Goal: Find contact information: Find contact information

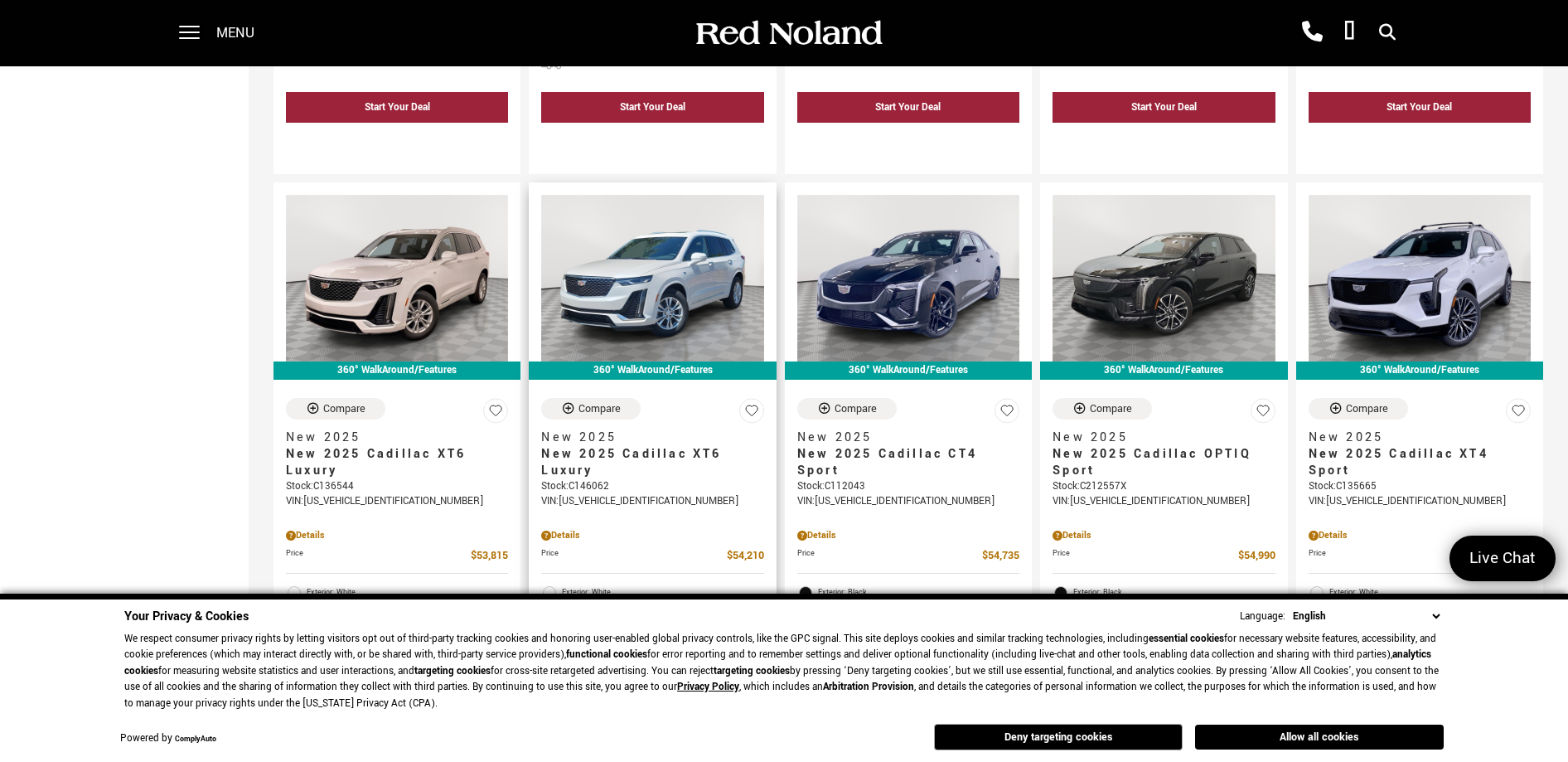
scroll to position [1451, 0]
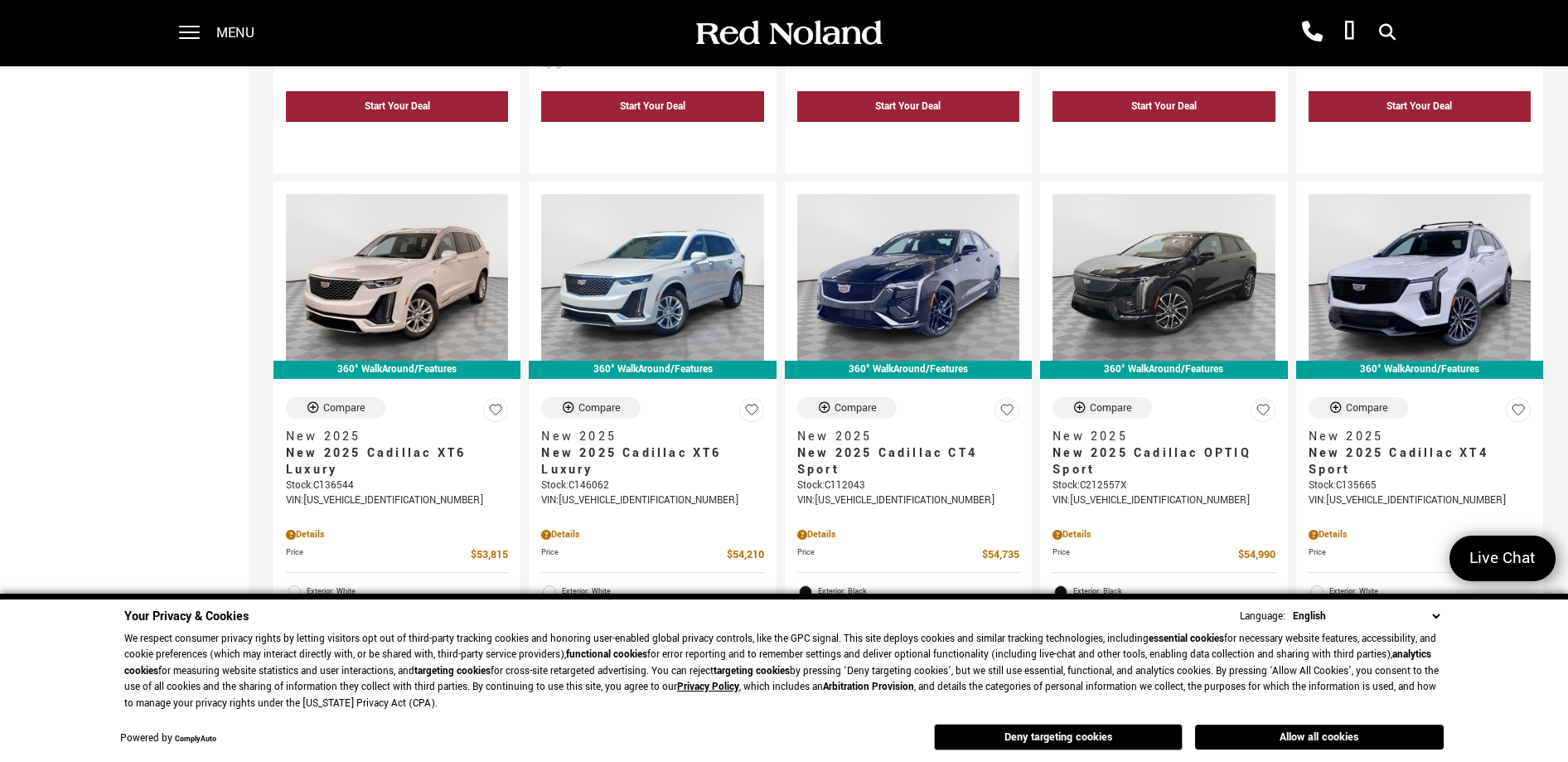
click at [481, 21] on div "Menu Red Noland Cadillac (719) 633-4633 Red Noland INEOS Grenadier (719) 444-88…" at bounding box center [784, 33] width 1244 height 66
click at [194, 28] on span at bounding box center [189, 27] width 21 height 2
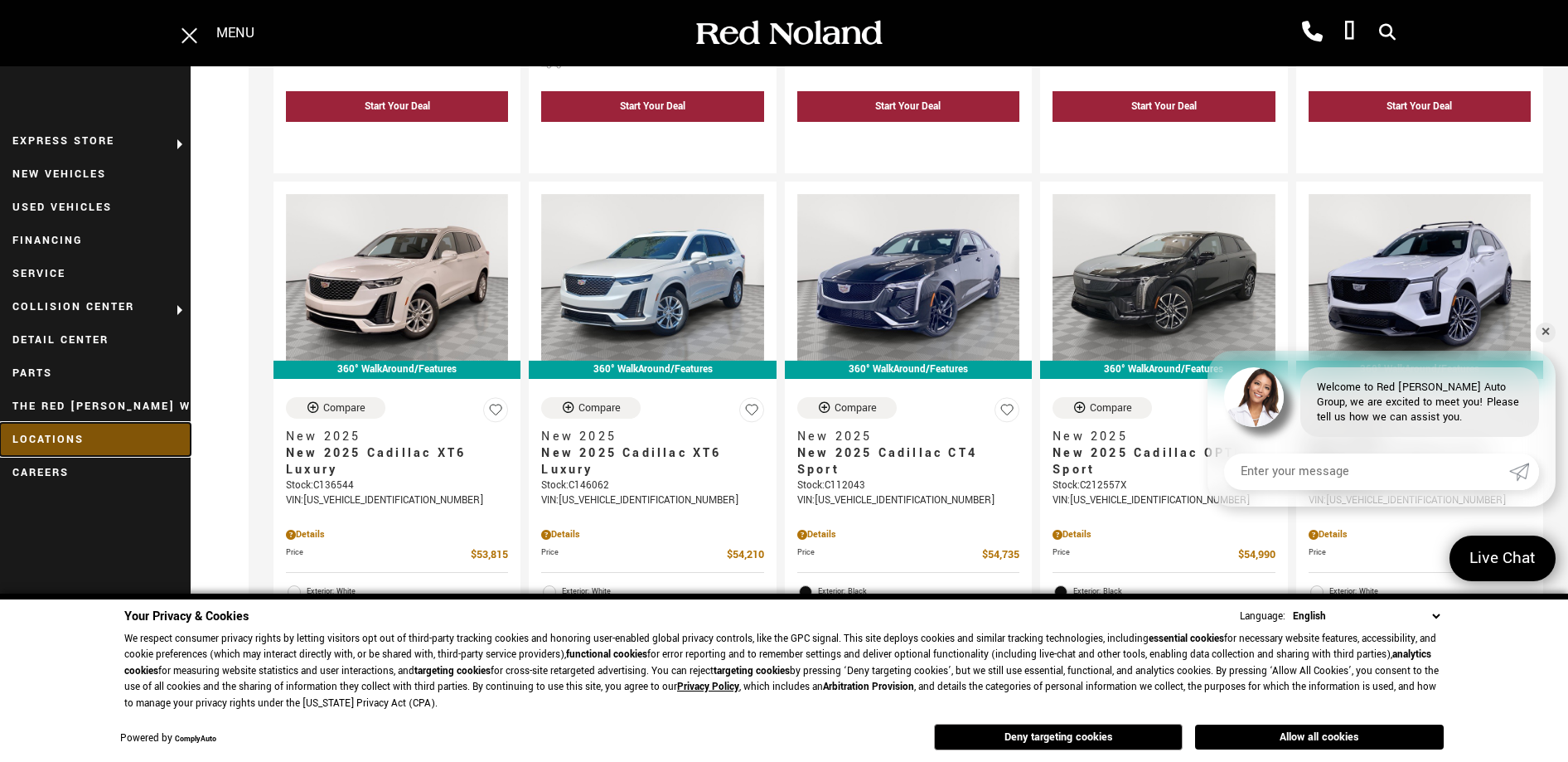
click at [48, 440] on link "Locations" at bounding box center [95, 439] width 191 height 34
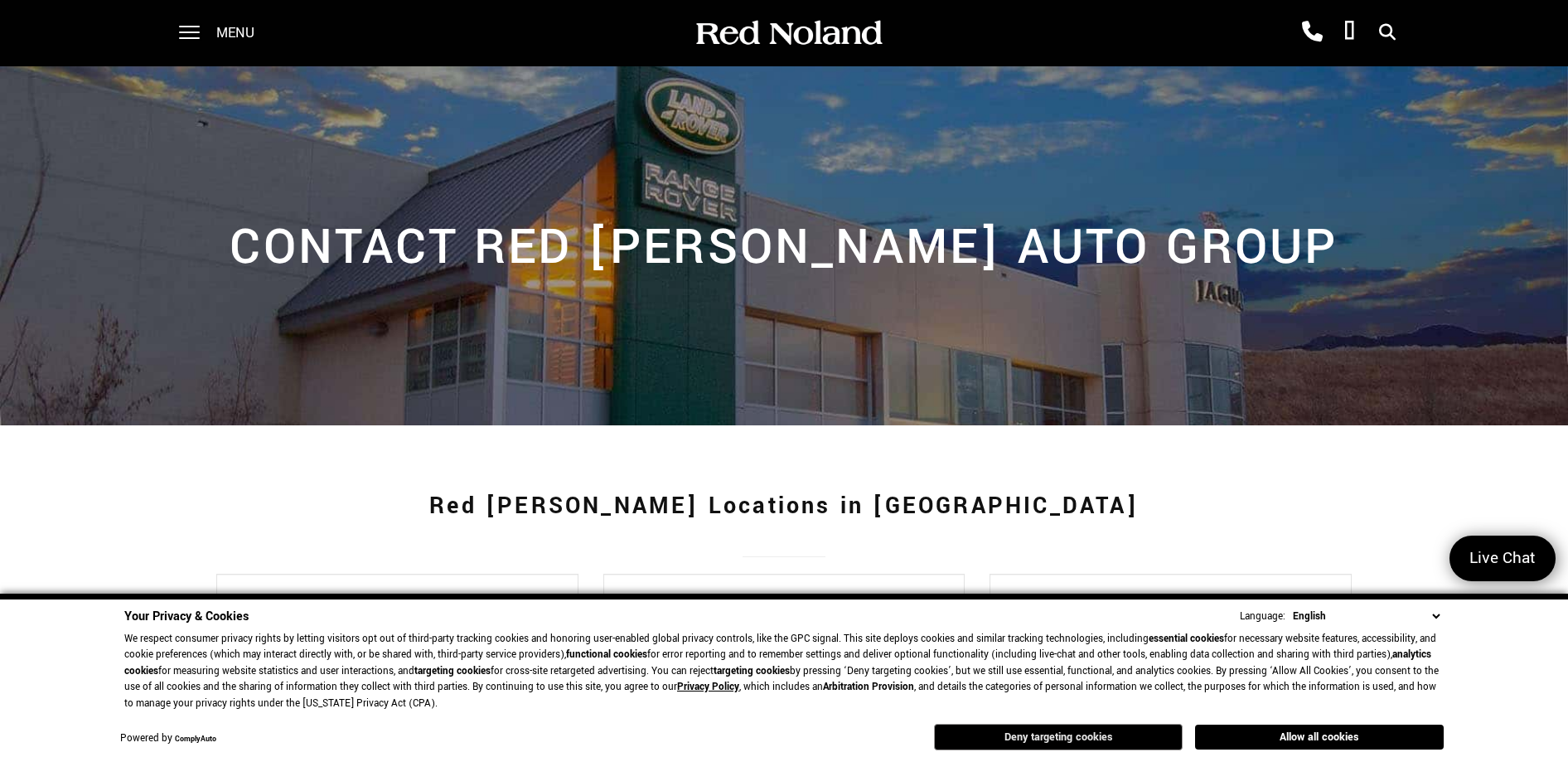
click at [1090, 740] on button "Deny targeting cookies" at bounding box center [1058, 736] width 248 height 27
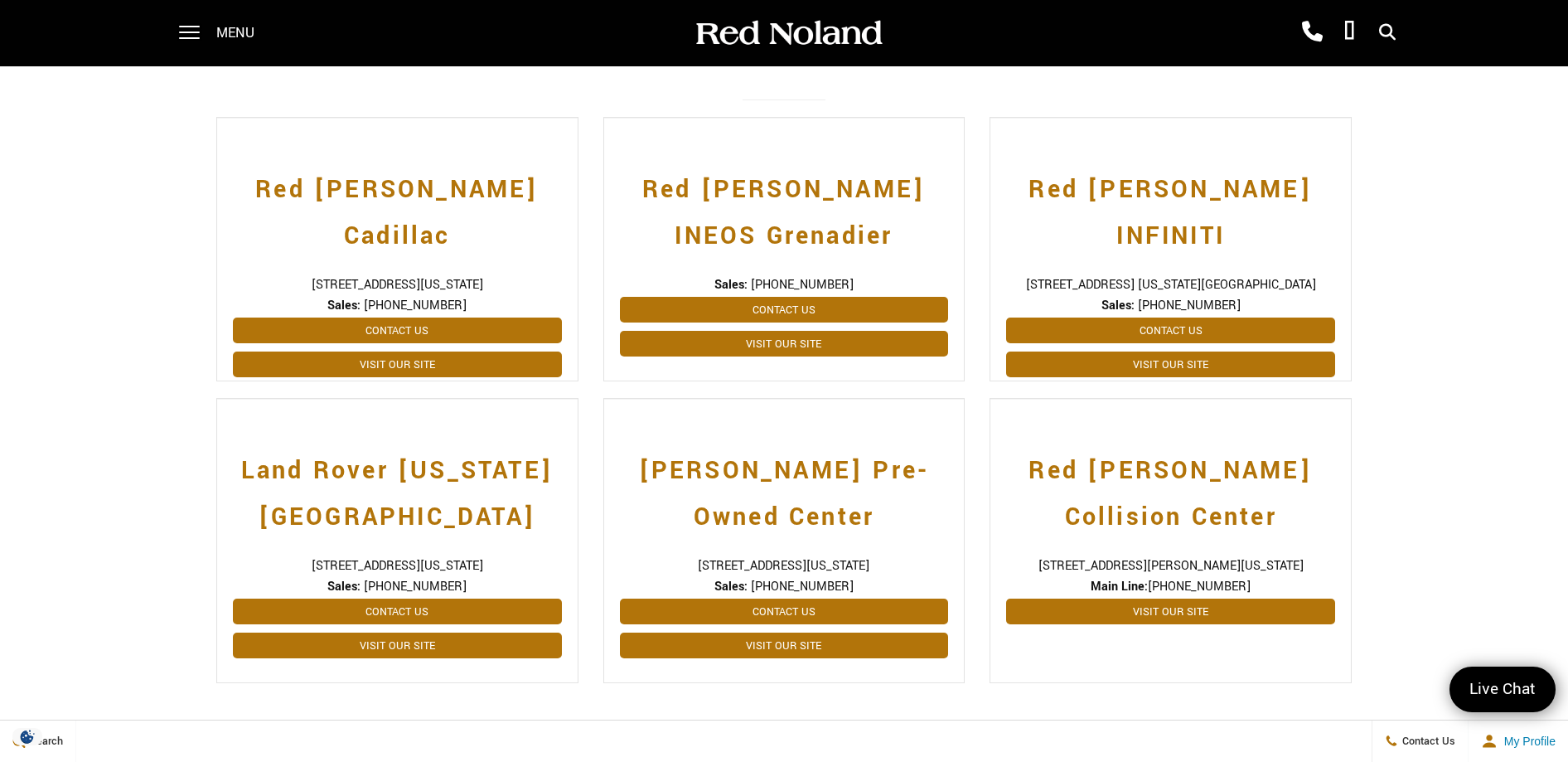
scroll to position [456, 0]
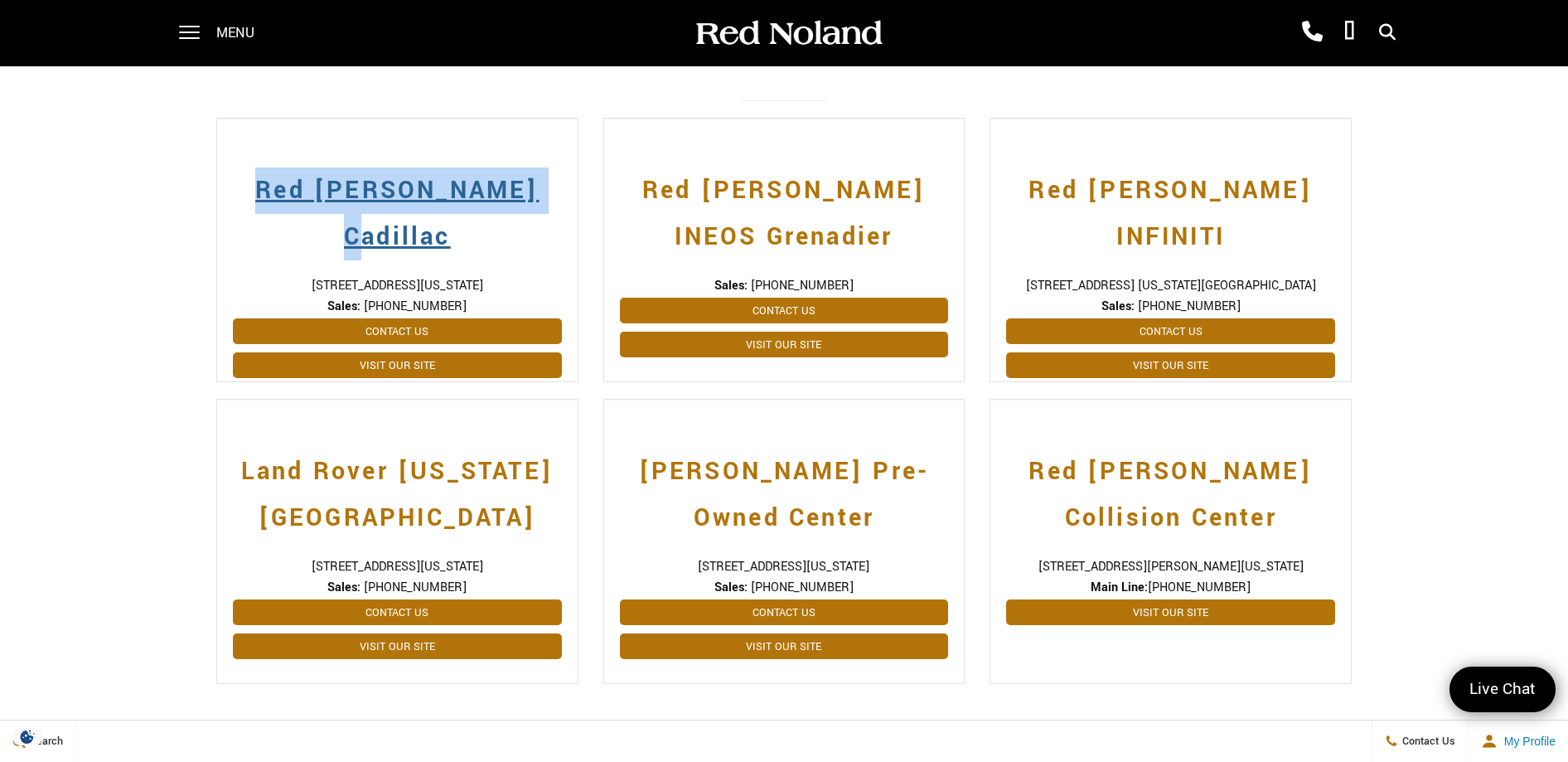
drag, startPoint x: 184, startPoint y: 194, endPoint x: 529, endPoint y: 197, distance: 345.0
click at [529, 197] on div "Red [PERSON_NAME] Locations in [GEOGRAPHIC_DATA] Red [PERSON_NAME] Cadillac [ST…" at bounding box center [784, 350] width 1568 height 763
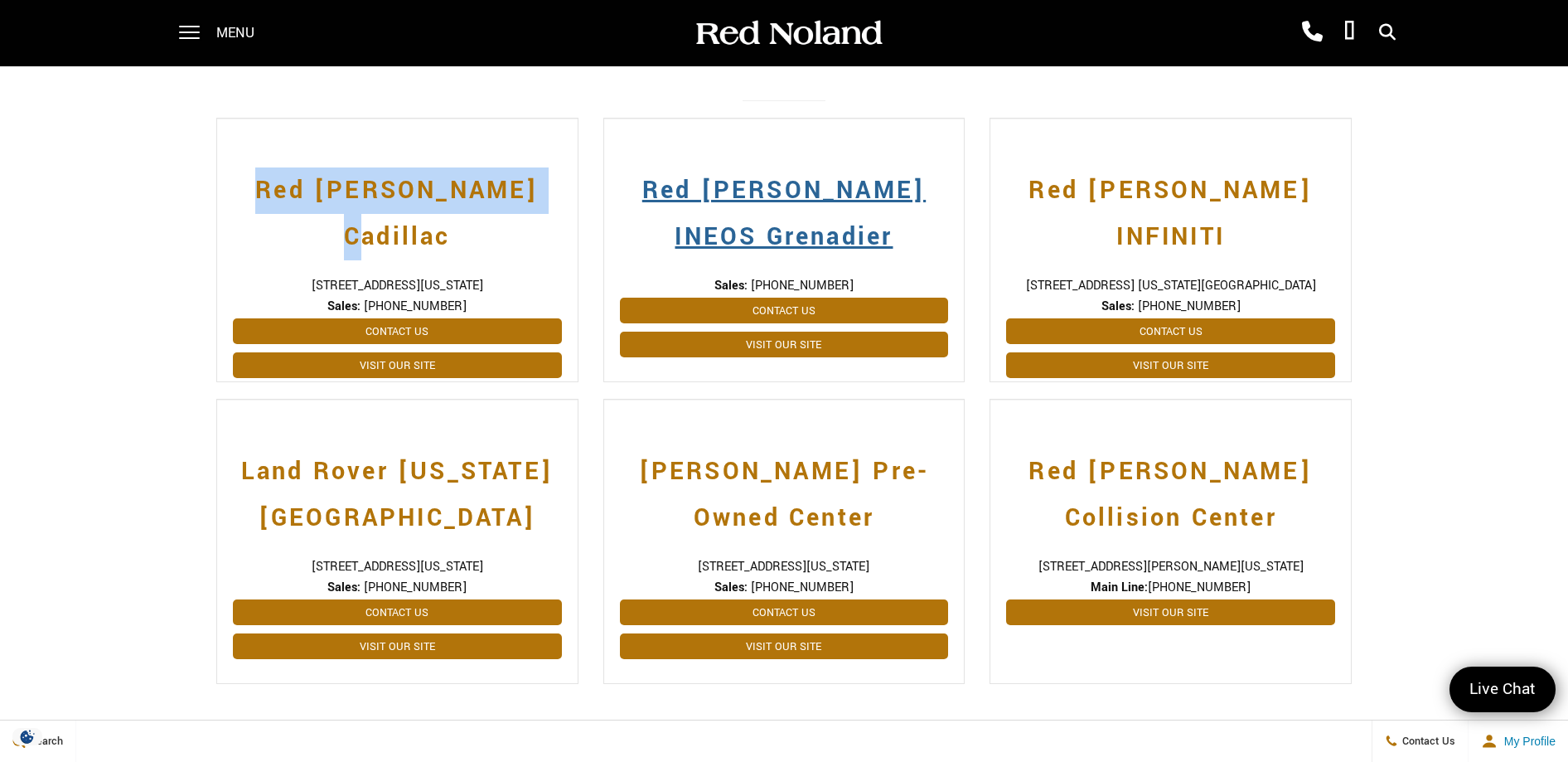
copy h2 "Red [PERSON_NAME] Cadillac"
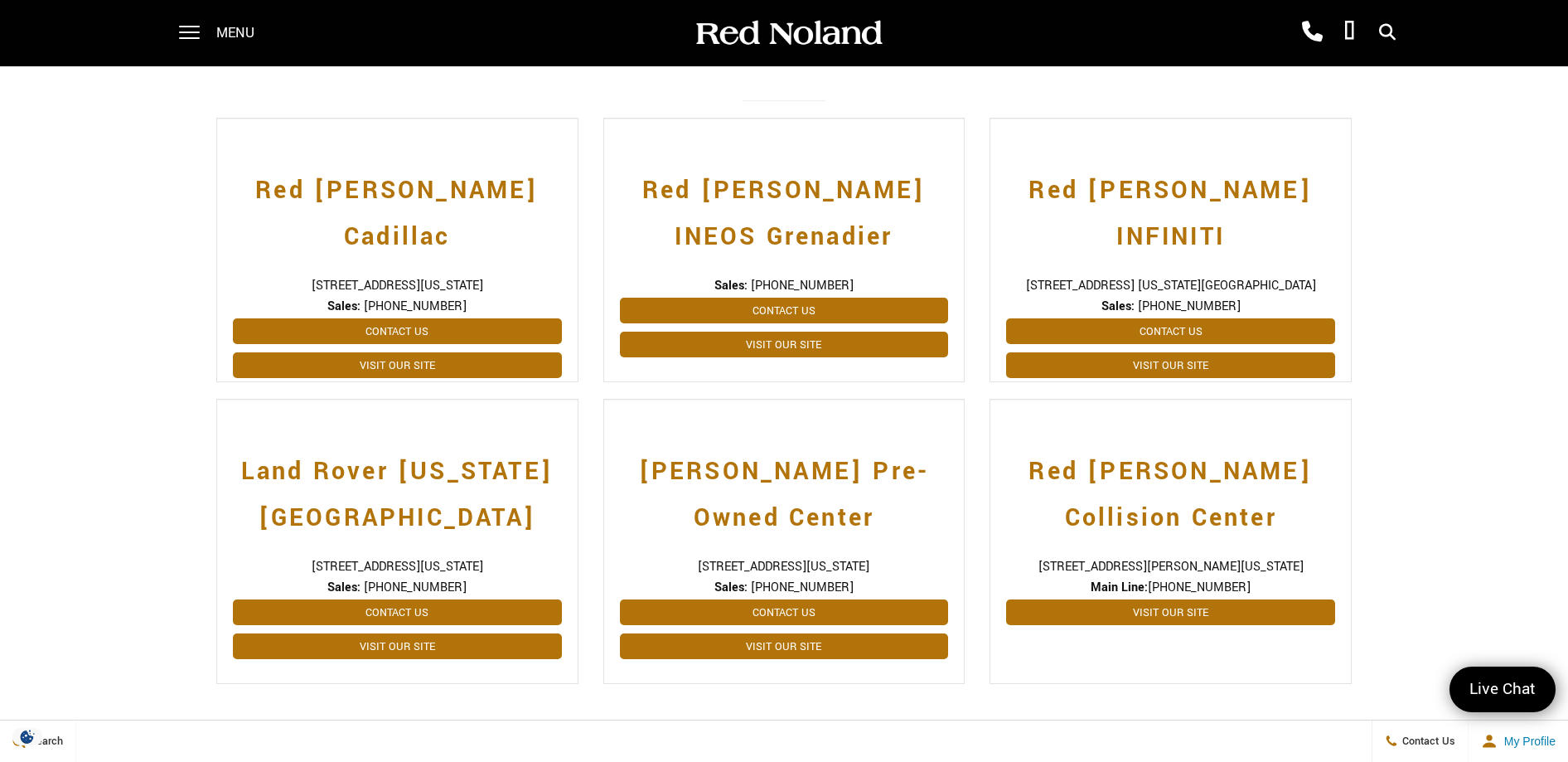
click at [384, 277] on span "[STREET_ADDRESS][US_STATE]" at bounding box center [397, 286] width 329 height 18
drag, startPoint x: 266, startPoint y: 251, endPoint x: 374, endPoint y: 253, distance: 108.0
click at [374, 277] on span "[STREET_ADDRESS][US_STATE]" at bounding box center [397, 286] width 329 height 18
copy span "990 Motor City Drive"
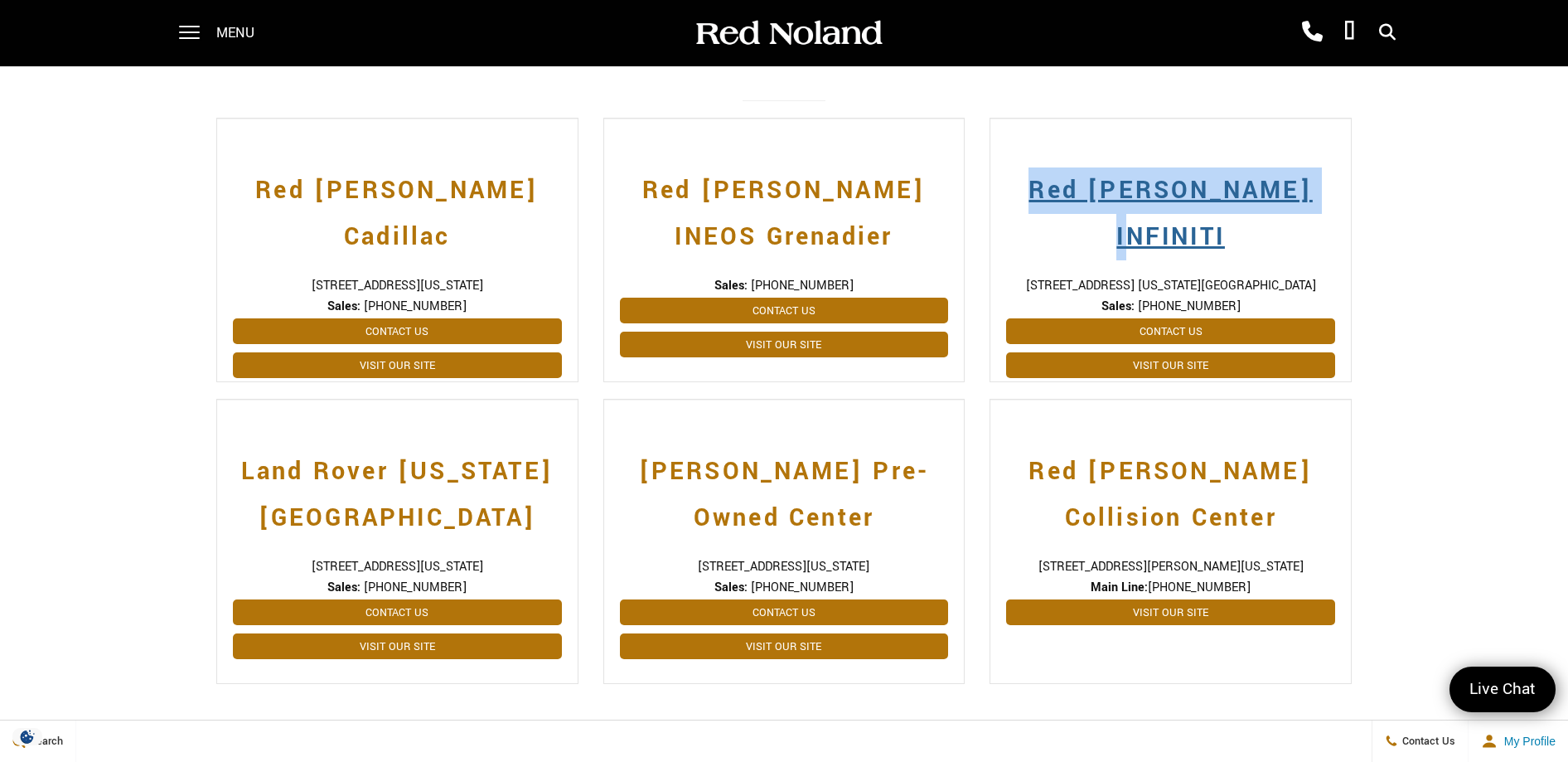
drag, startPoint x: 985, startPoint y: 191, endPoint x: 1306, endPoint y: 192, distance: 321.0
click at [1306, 192] on div "Red Noland INFINITI 425 Motor World Pkwy. Colorado Springs, CO 80905 Sales: (71…" at bounding box center [1170, 258] width 387 height 281
copy h2 "Red [PERSON_NAME] INFINITI"
drag, startPoint x: 1010, startPoint y: 243, endPoint x: 1153, endPoint y: 252, distance: 143.3
click at [1153, 277] on span "[STREET_ADDRESS] [US_STATE][GEOGRAPHIC_DATA]" at bounding box center [1170, 286] width 329 height 18
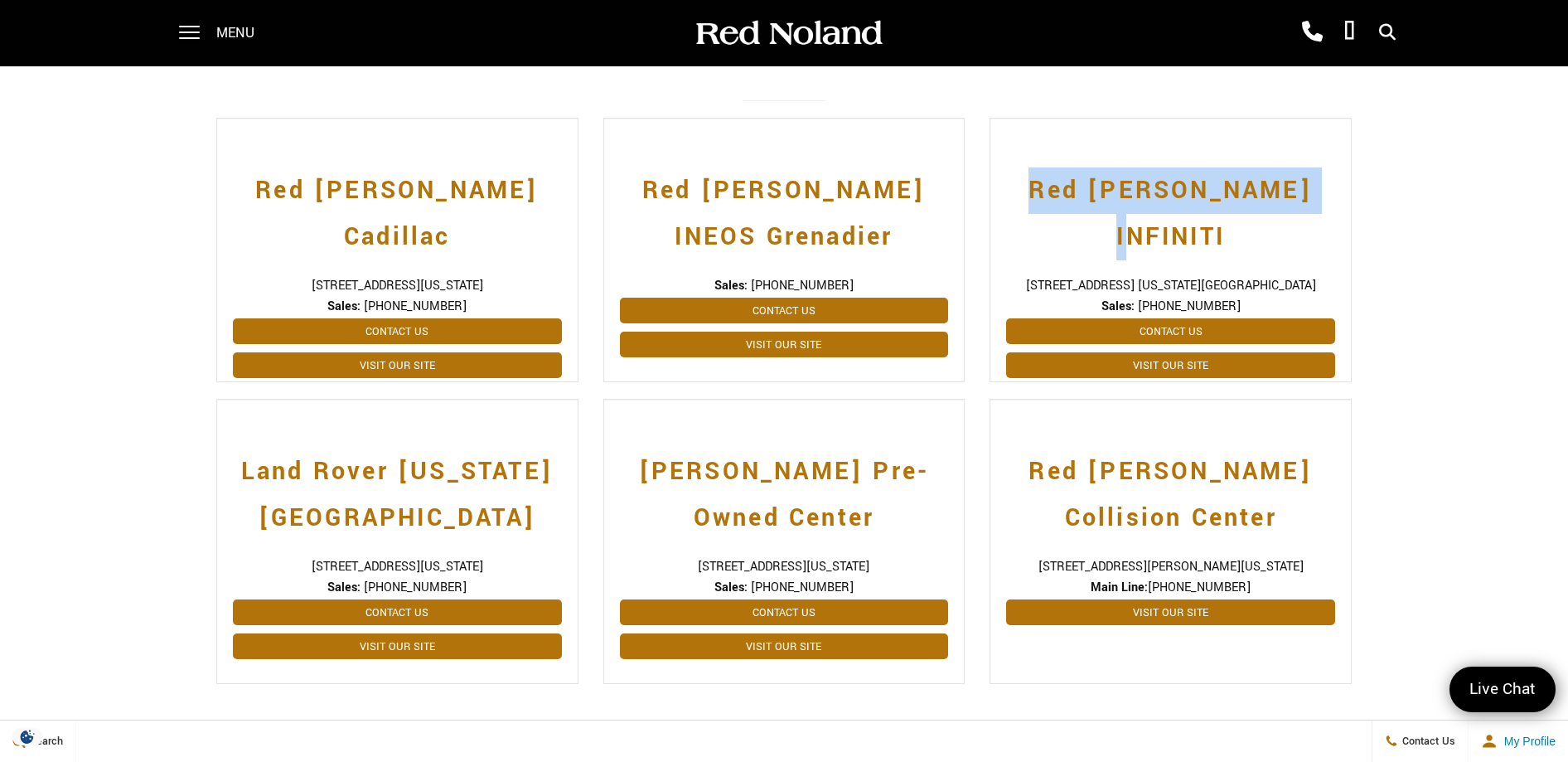
copy span "425 Motor World Pkwy"
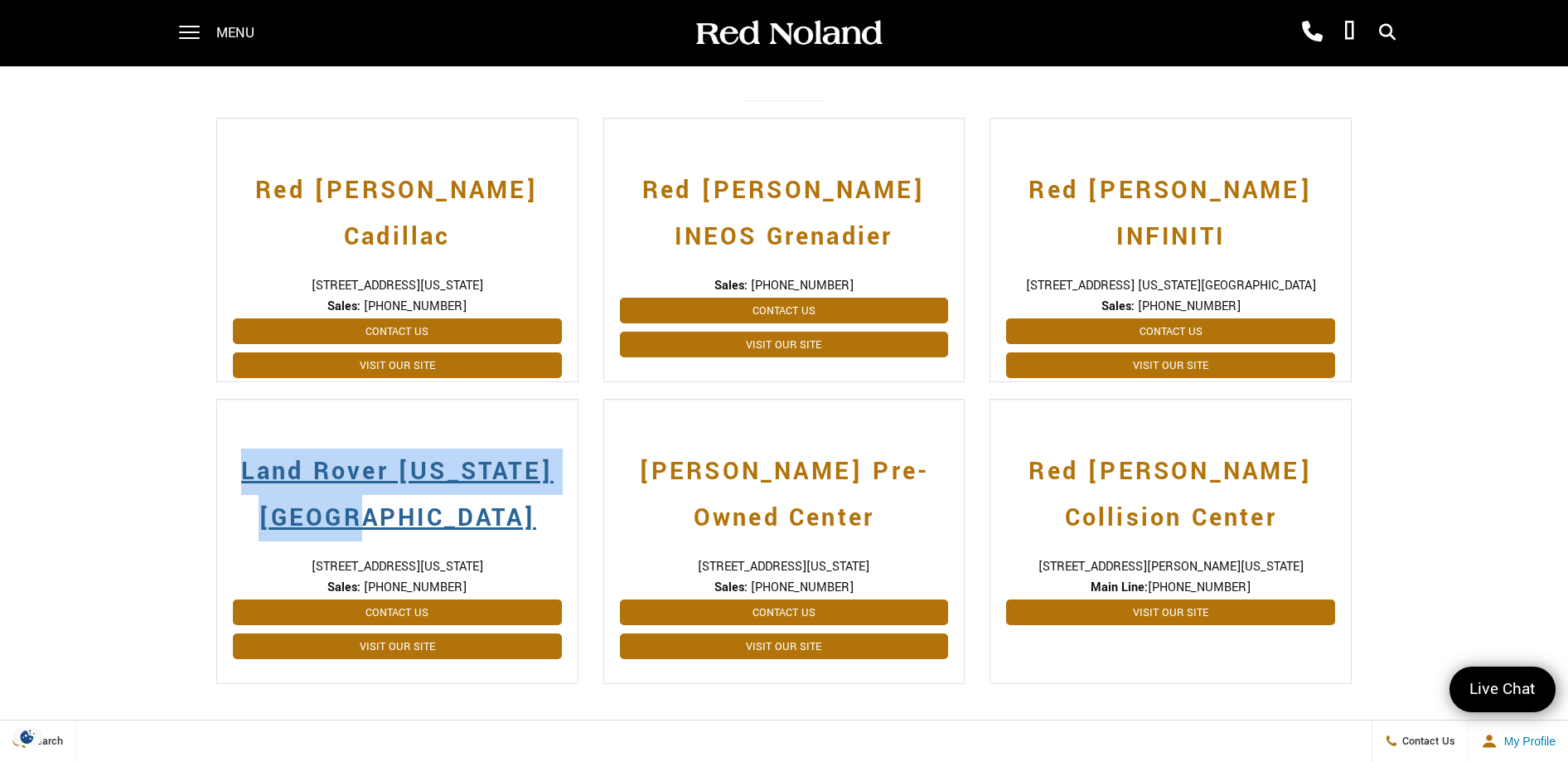
drag, startPoint x: 198, startPoint y: 473, endPoint x: 487, endPoint y: 524, distance: 293.5
click at [487, 524] on div "Red Noland Locations in Southern CO Red Noland Cadillac 990 Motor City Drive, C…" at bounding box center [784, 350] width 1568 height 763
copy h2 "Land Rover [US_STATE][GEOGRAPHIC_DATA]"
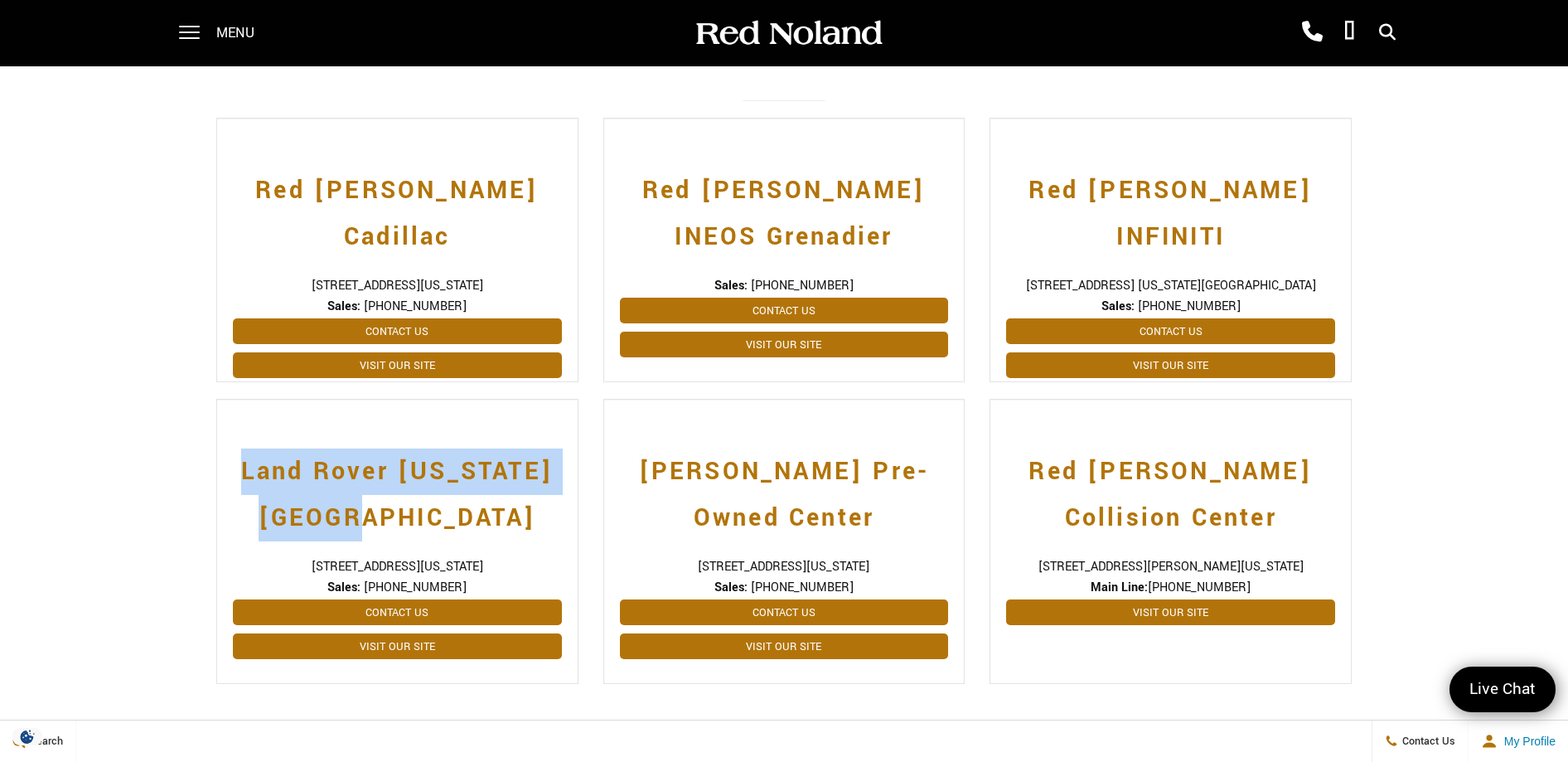
drag, startPoint x: 238, startPoint y: 564, endPoint x: 377, endPoint y: 571, distance: 139.2
click at [377, 571] on span "[STREET_ADDRESS][US_STATE]" at bounding box center [397, 567] width 329 height 18
copy span "565 Automotive Drive"
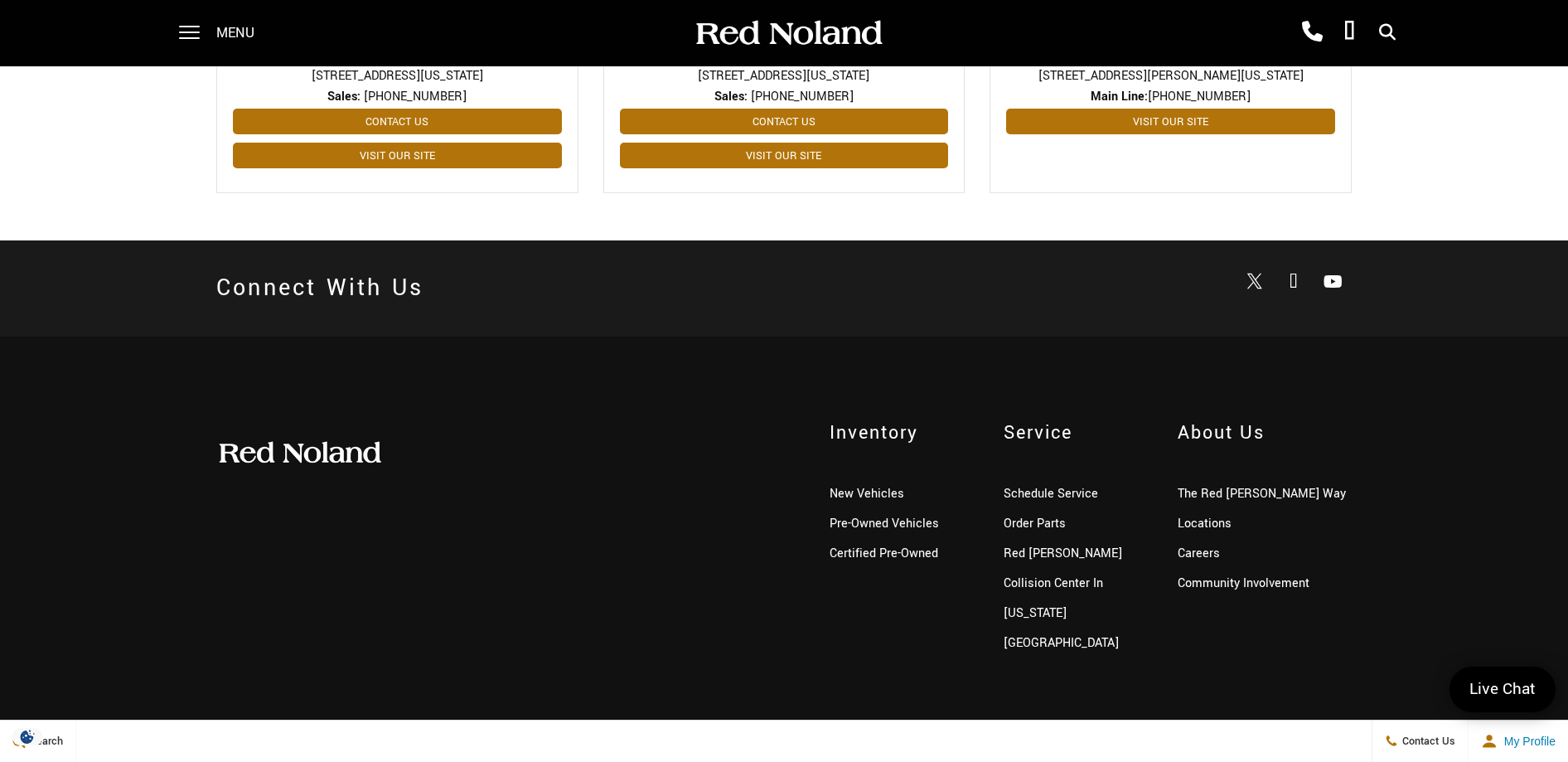
scroll to position [974, 0]
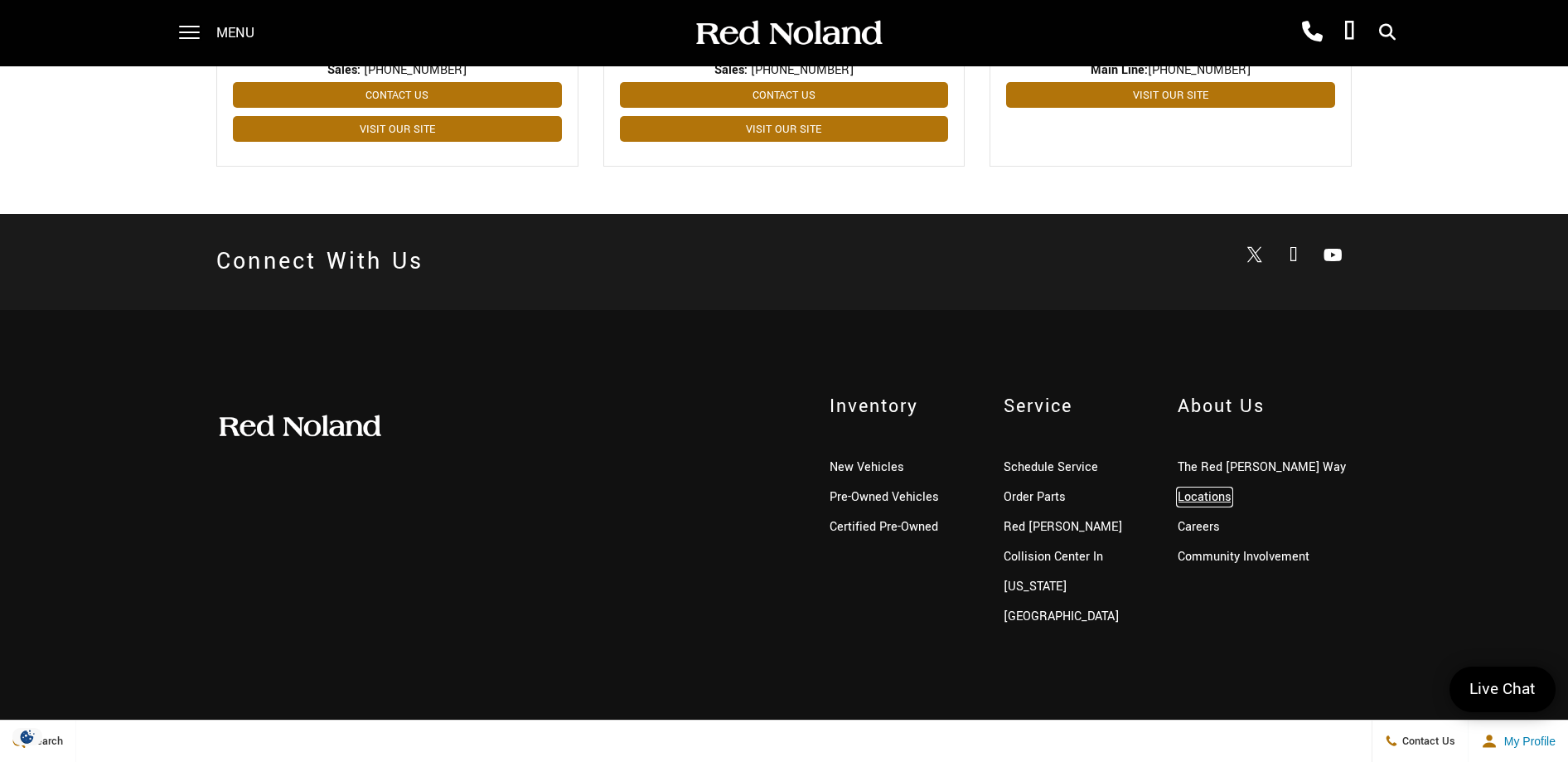
click at [1219, 496] on link "Locations" at bounding box center [1205, 497] width 53 height 18
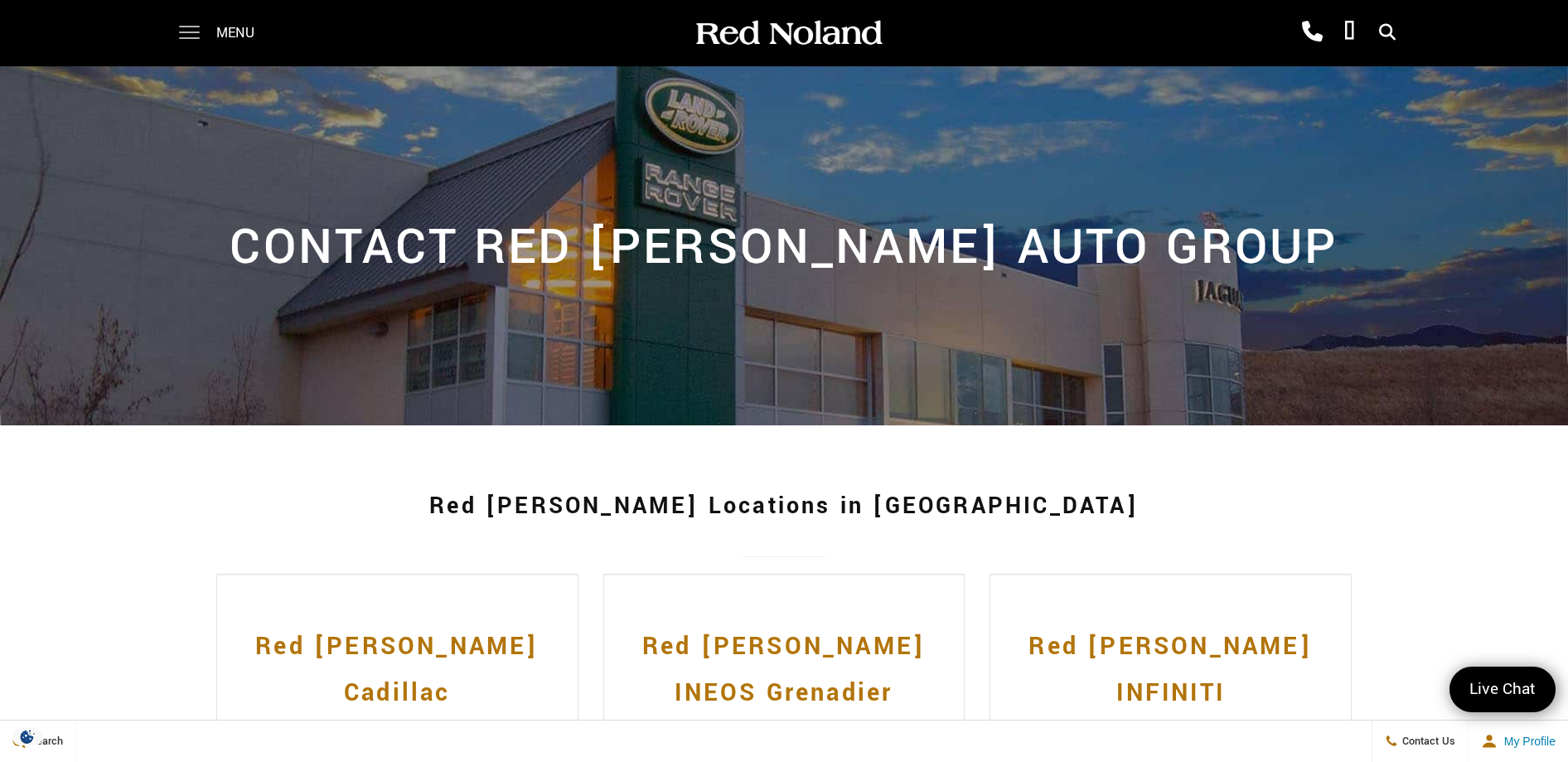
click at [190, 30] on span at bounding box center [189, 33] width 21 height 66
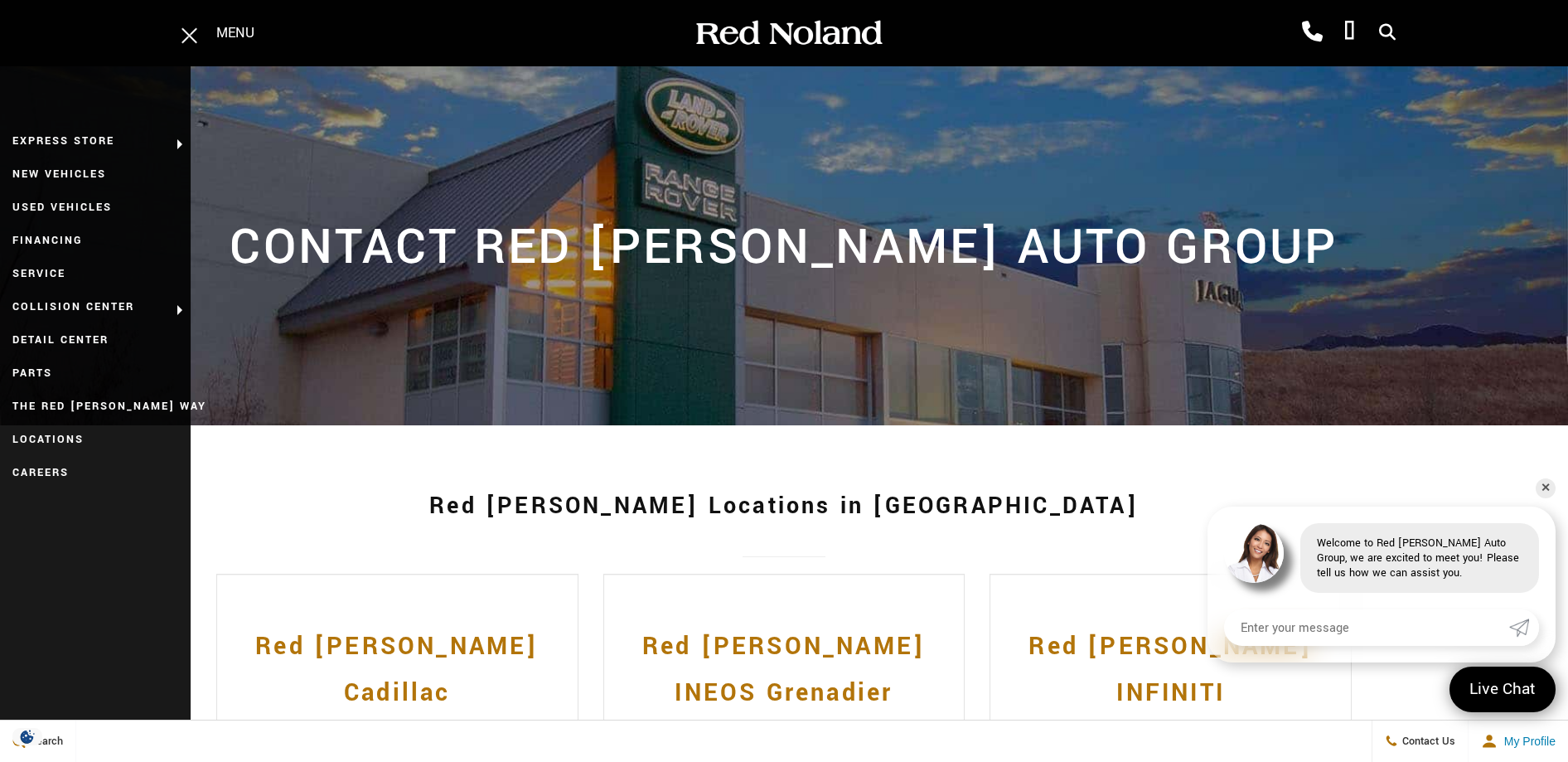
click at [370, 487] on h1 "Red [PERSON_NAME] Locations in [GEOGRAPHIC_DATA]" at bounding box center [784, 506] width 1136 height 66
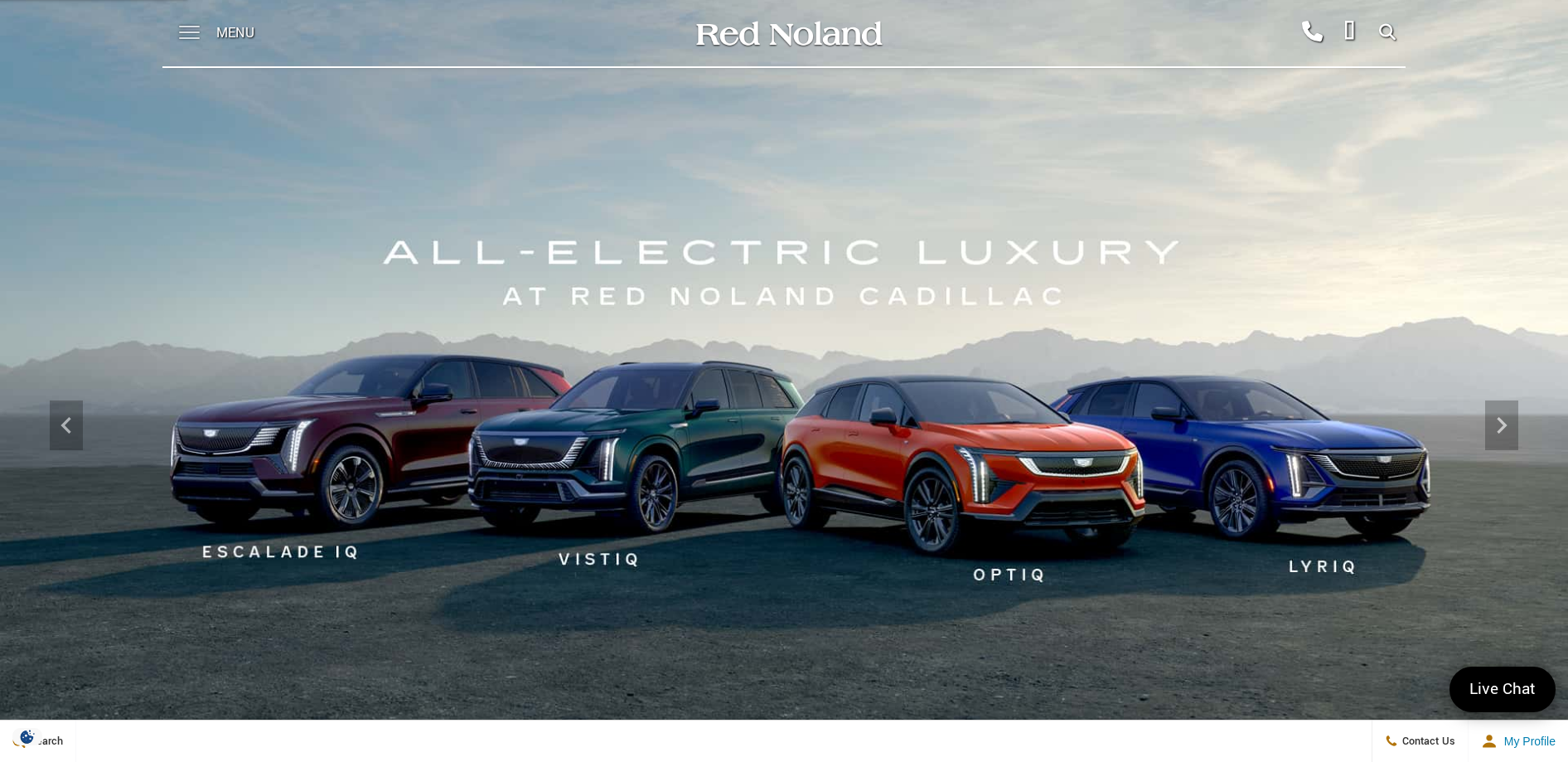
click at [187, 36] on span at bounding box center [189, 33] width 21 height 66
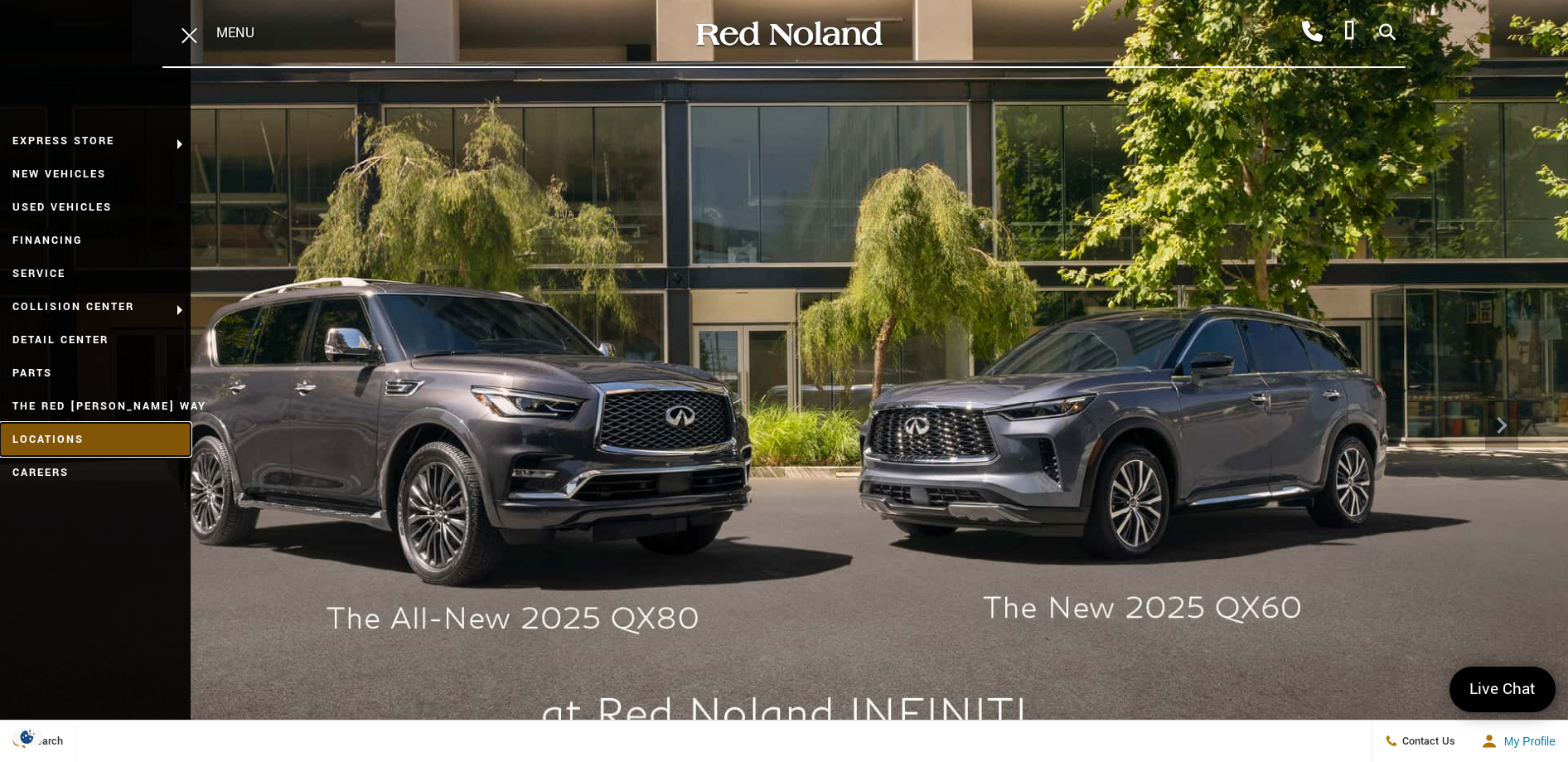
click at [42, 441] on link "Locations" at bounding box center [95, 439] width 191 height 34
